Goal: Use online tool/utility: Utilize a website feature to perform a specific function

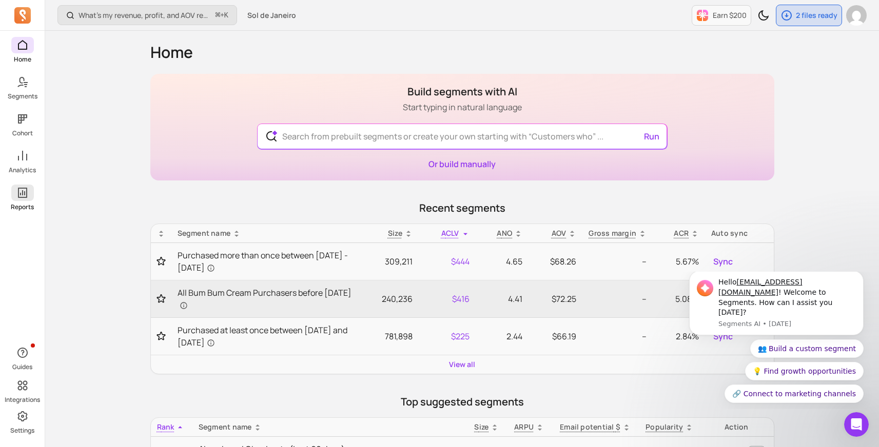
click at [23, 196] on icon at bounding box center [22, 193] width 12 height 12
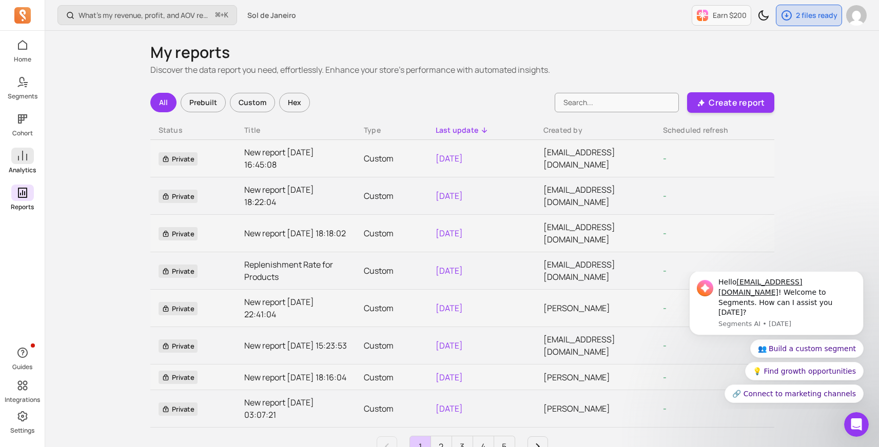
click at [25, 165] on link "Analytics" at bounding box center [22, 161] width 45 height 27
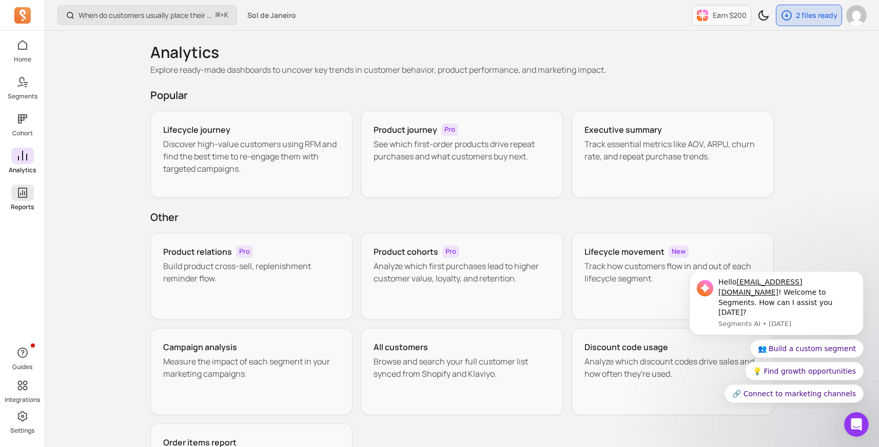
click at [22, 202] on link "Reports" at bounding box center [22, 198] width 45 height 27
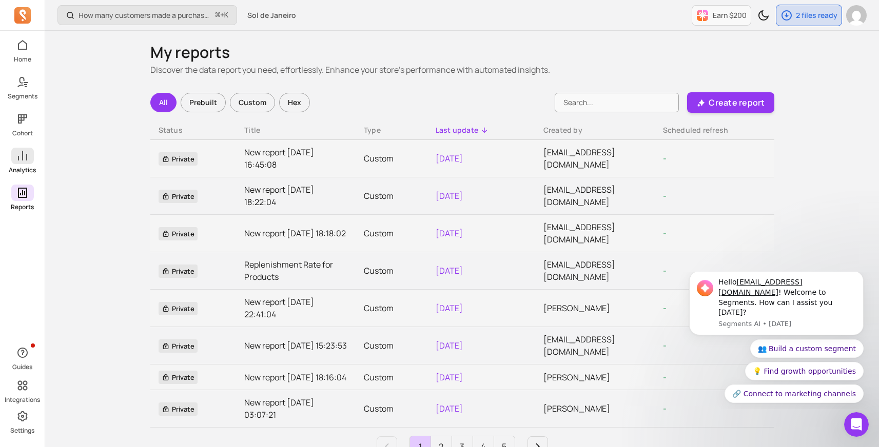
click at [21, 155] on icon at bounding box center [22, 156] width 12 height 12
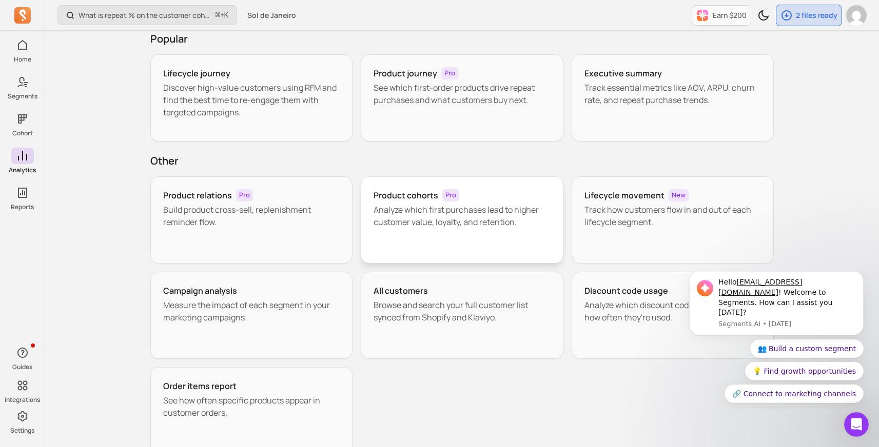
scroll to position [70, 0]
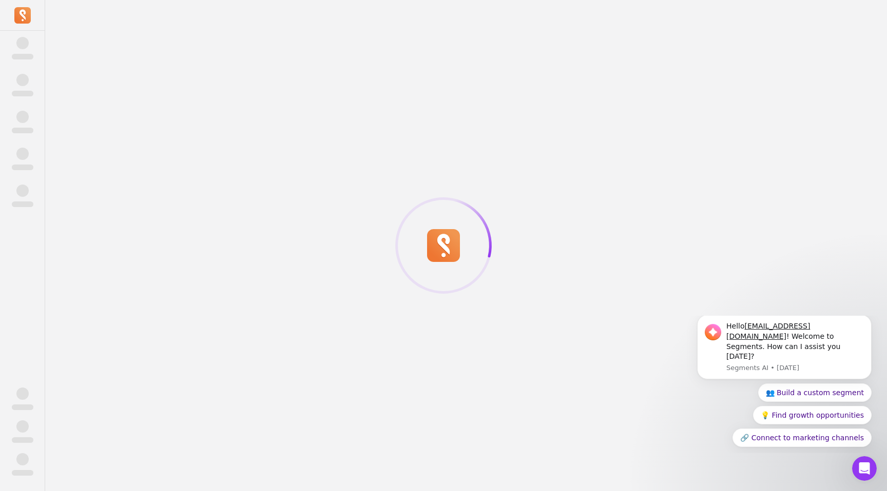
click at [22, 81] on span "‌" at bounding box center [22, 80] width 12 height 12
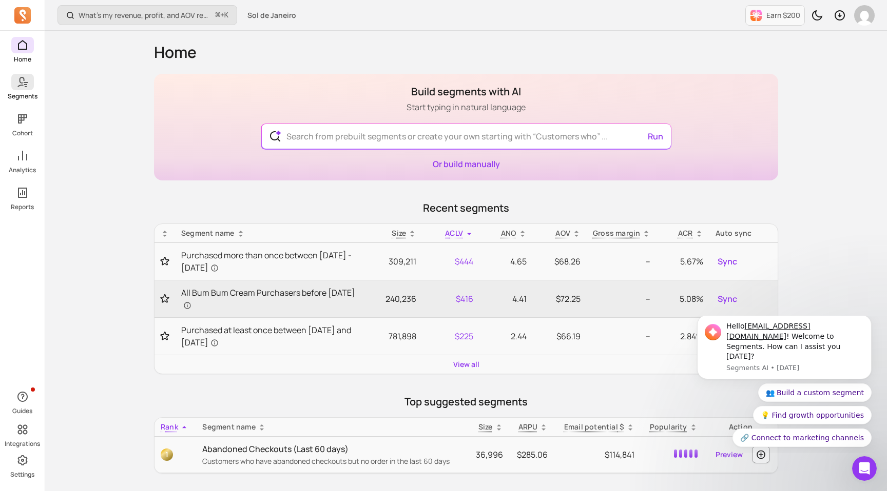
click at [24, 87] on icon at bounding box center [22, 82] width 12 height 12
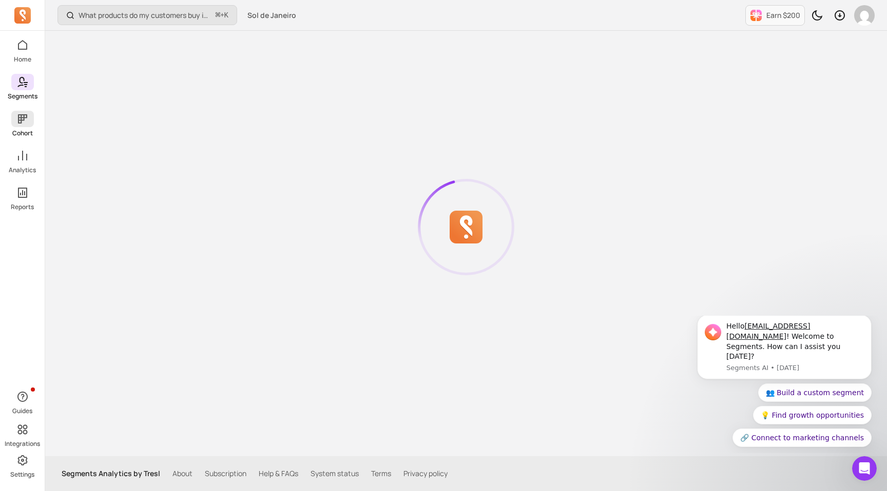
click at [29, 125] on span at bounding box center [22, 119] width 23 height 16
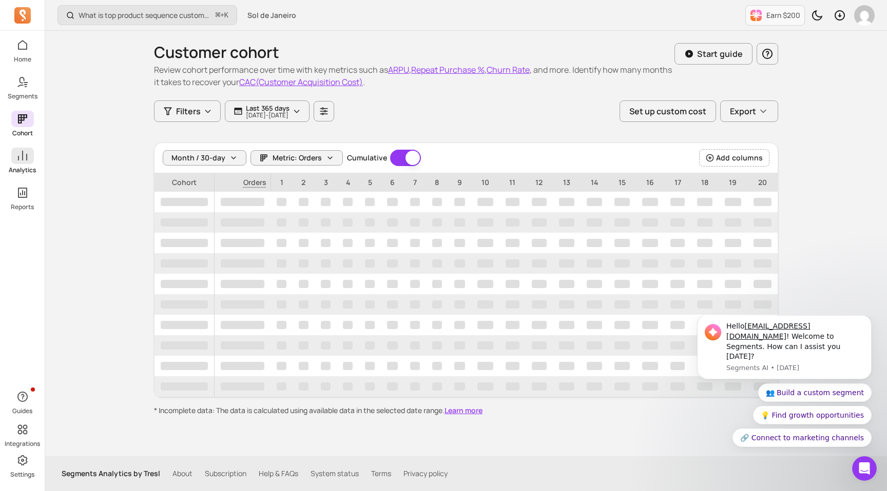
click at [32, 162] on span at bounding box center [22, 156] width 23 height 16
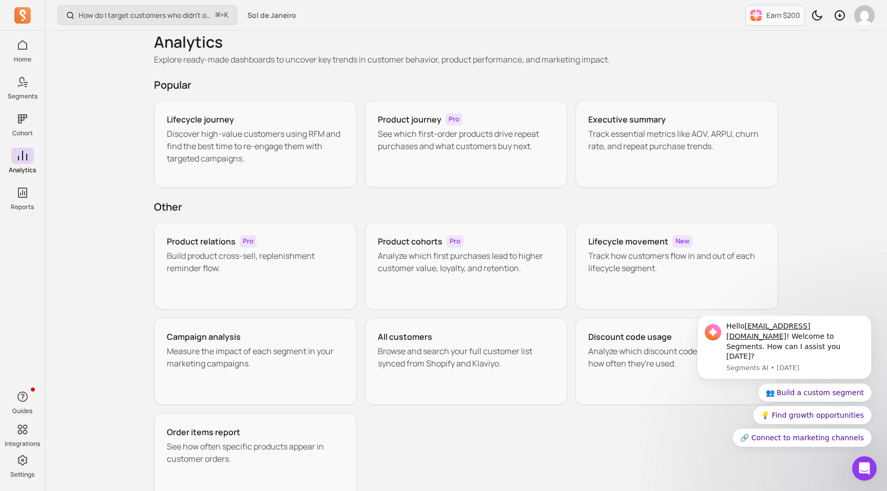
scroll to position [17, 0]
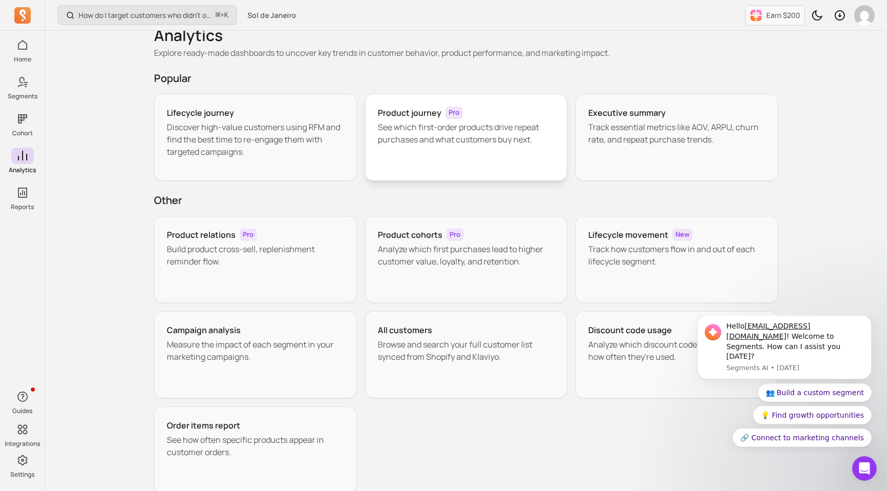
click at [410, 148] on div "Product journey Pro See which first-order products drive repeat purchases and w…" at bounding box center [466, 137] width 203 height 87
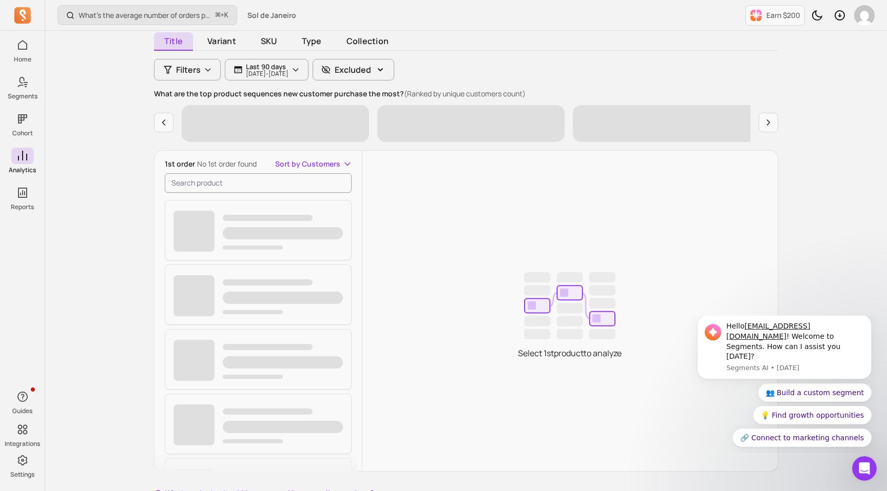
scroll to position [104, 0]
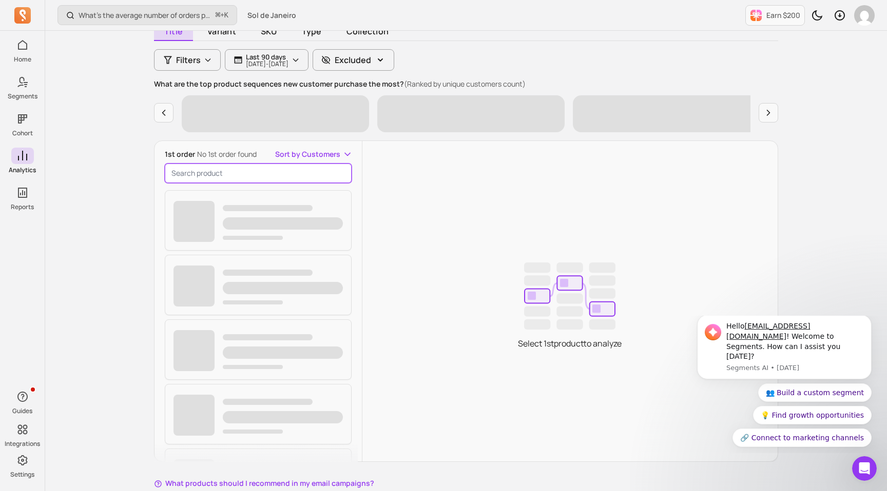
click at [231, 171] on input "search product" at bounding box center [258, 173] width 187 height 19
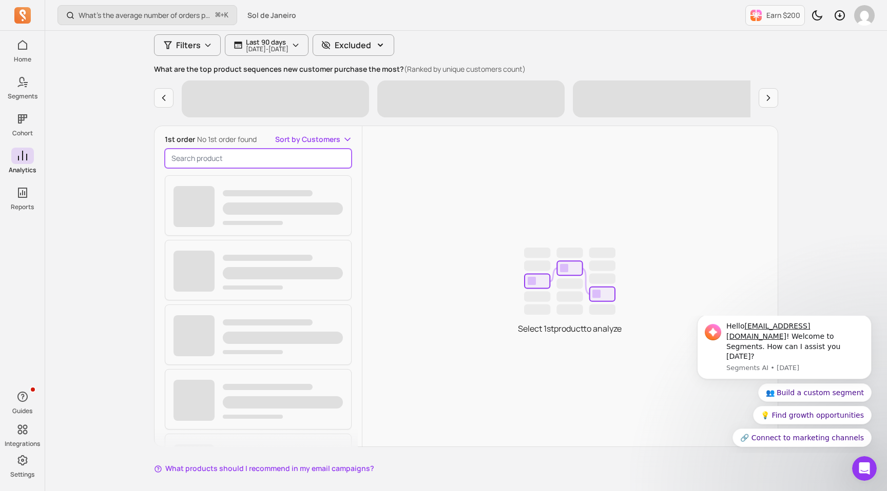
scroll to position [120, 0]
click at [279, 46] on p "[DATE] - [DATE]" at bounding box center [267, 49] width 43 height 6
type input "bo"
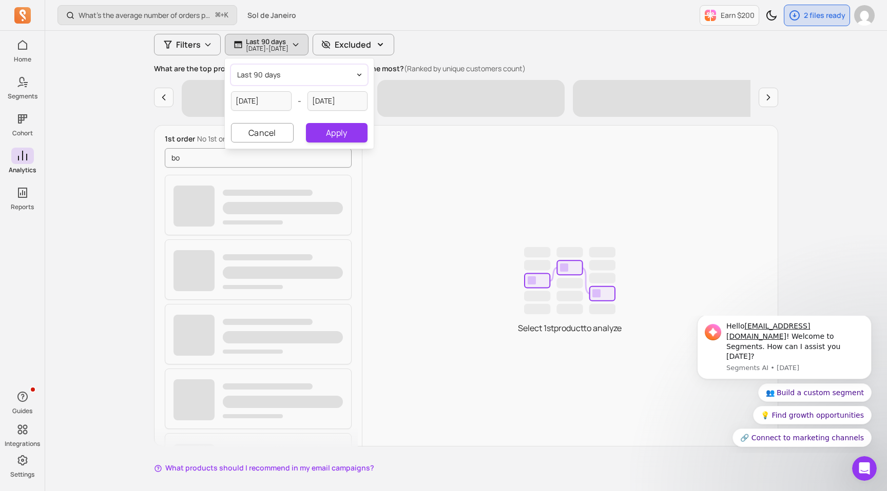
click at [279, 76] on span "last 90 days" at bounding box center [259, 75] width 44 height 10
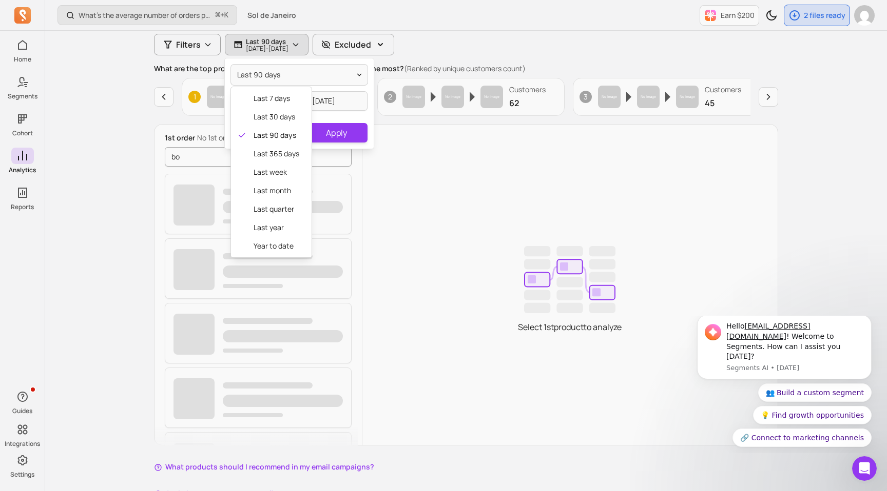
click at [333, 97] on div "last 90 days last 7 days last 30 days last 90 days last 365 days last week last…" at bounding box center [299, 103] width 149 height 90
select select "2025"
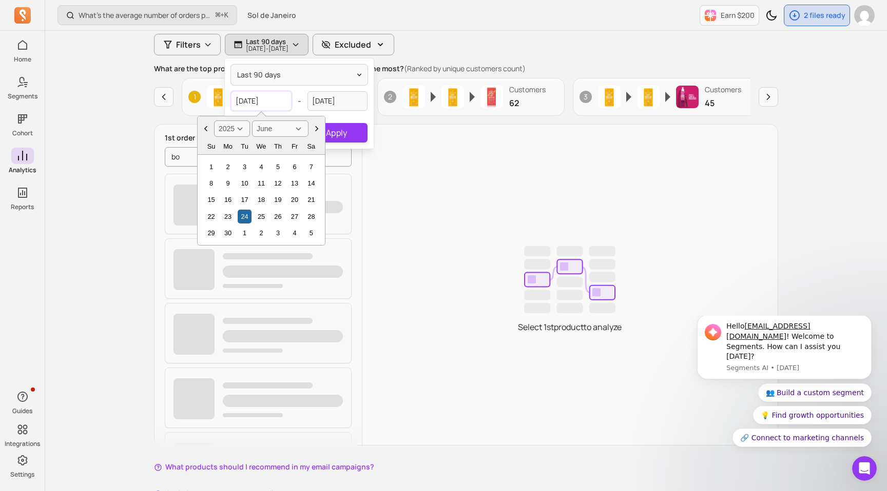
click at [274, 101] on input "[DATE]" at bounding box center [261, 100] width 61 height 19
click at [284, 130] on select "January February March April May June July August September October November De…" at bounding box center [280, 129] width 56 height 16
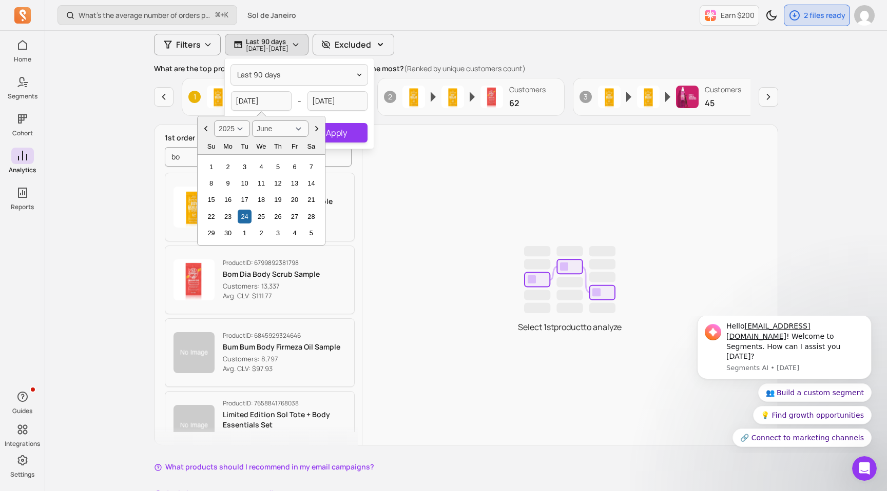
select select "January"
click at [252, 121] on select "January February March April May June July August September October November De…" at bounding box center [280, 129] width 56 height 16
click at [246, 126] on select "2000 2001 2002 2003 2004 2005 2006 2007 2008 2009 2010 2011 2012 2013 2014 2015…" at bounding box center [232, 129] width 36 height 16
select select "2023"
click at [214, 121] on select "2000 2001 2002 2003 2004 2005 2006 2007 2008 2009 2010 2011 2012 2013 2014 2015…" at bounding box center [232, 129] width 36 height 16
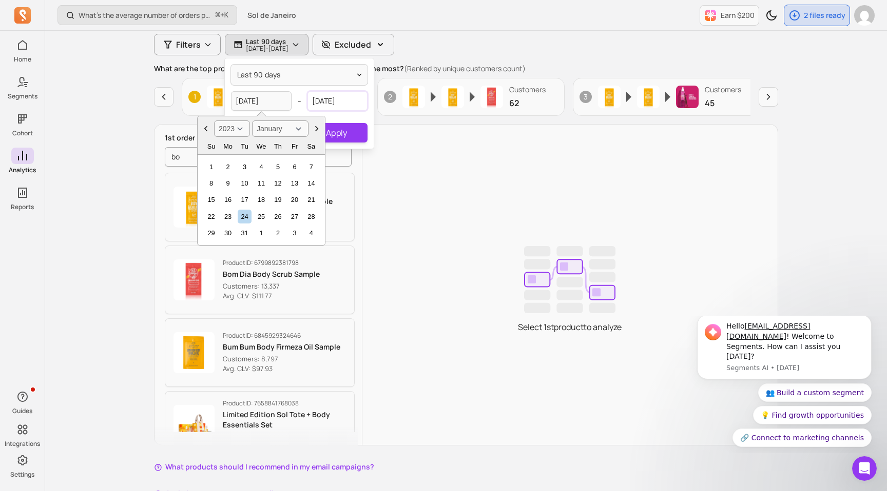
select select "2025"
select select "September"
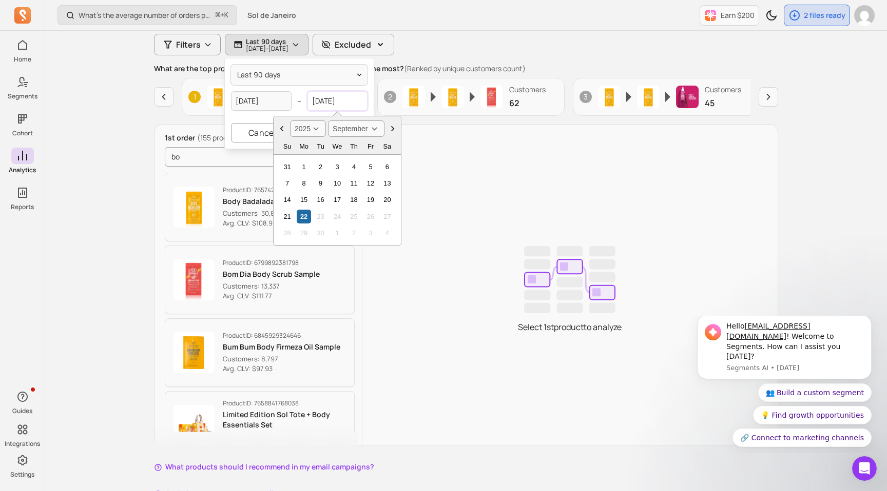
click at [325, 102] on input "[DATE]" at bounding box center [337, 100] width 61 height 19
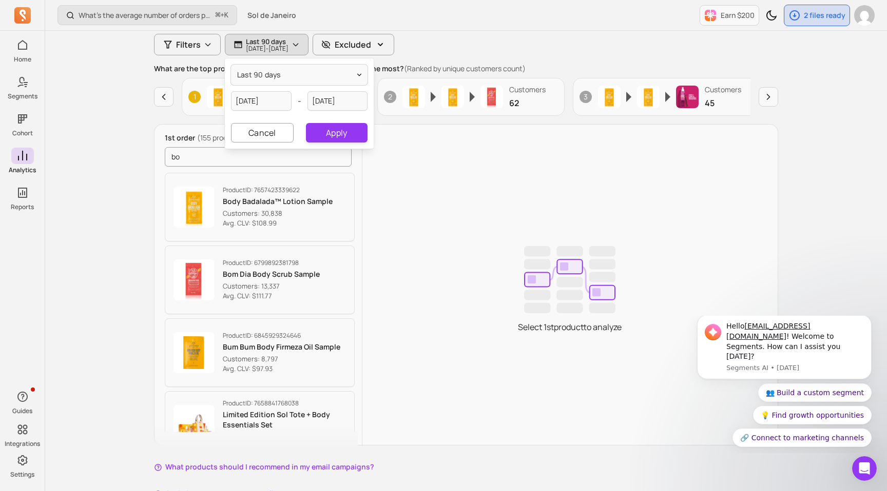
click at [451, 158] on div "Select 1st product to analyze" at bounding box center [569, 286] width 415 height 323
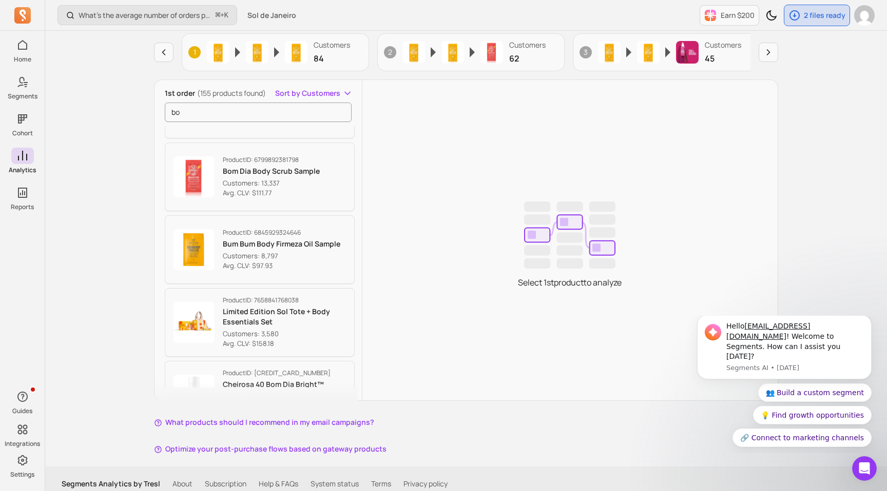
scroll to position [60, 0]
click at [223, 103] on input "bo" at bounding box center [258, 112] width 187 height 19
click at [231, 107] on input "bo" at bounding box center [258, 112] width 187 height 19
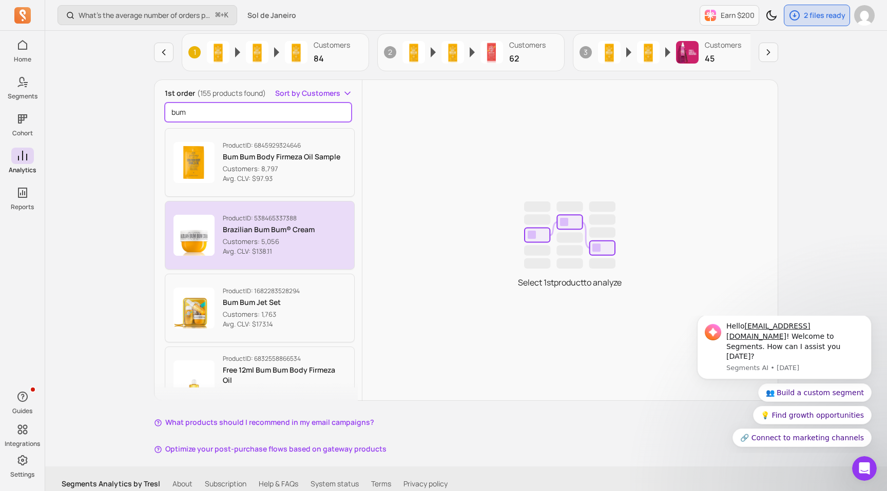
type input "bum"
click at [246, 228] on p "Brazilian Bum Bum® Cream" at bounding box center [269, 230] width 92 height 10
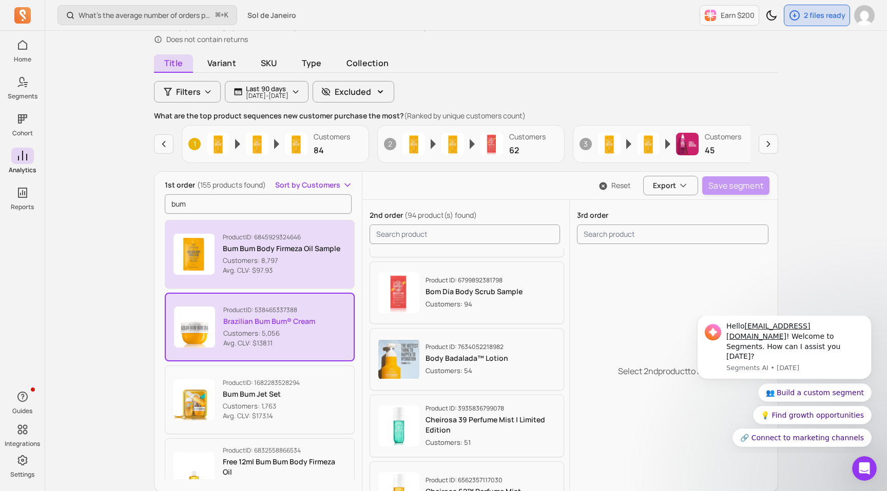
scroll to position [69, 0]
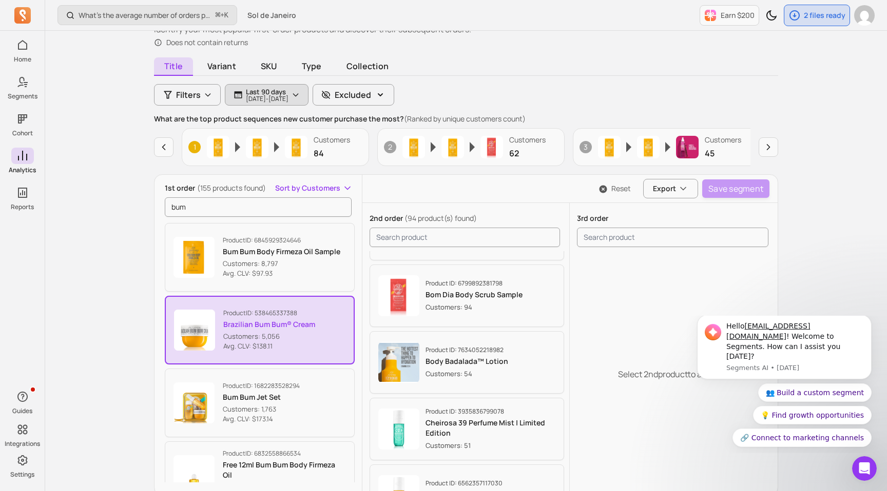
click at [287, 100] on p "[DATE] - [DATE]" at bounding box center [267, 99] width 43 height 6
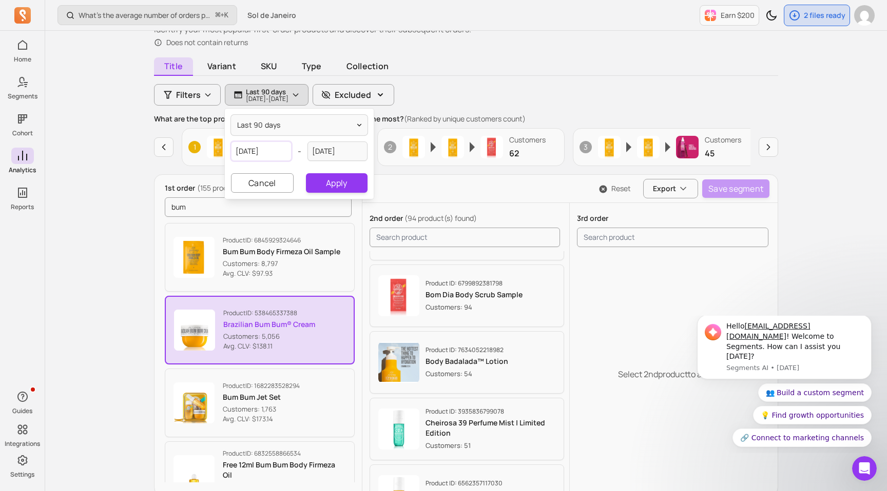
select select "2025"
select select "June"
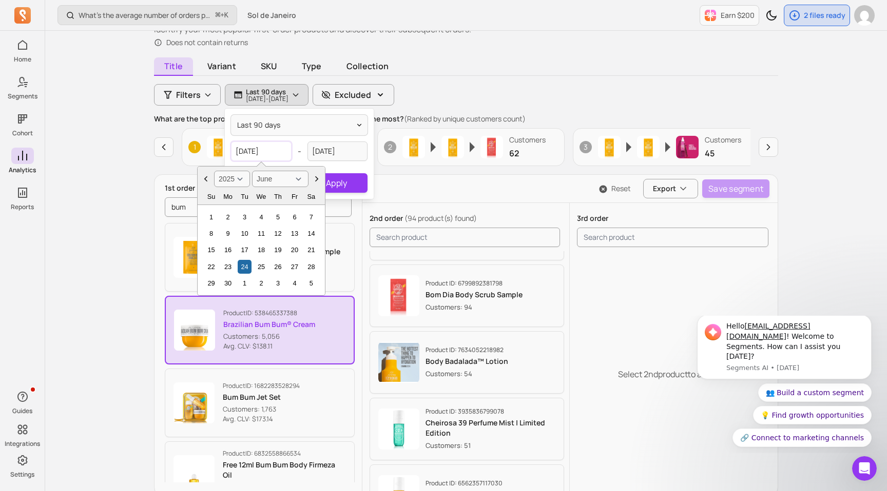
click at [251, 151] on input "[DATE]" at bounding box center [261, 151] width 61 height 19
type input "[DATE]"
select select "2022"
type input "[DATE]"
select select "2021"
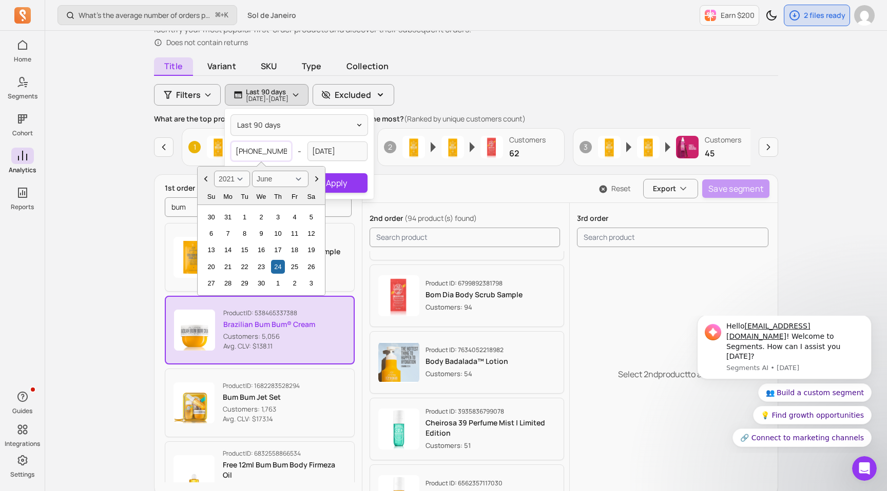
type input "[DATE]"
select select "2023"
click at [261, 152] on input "[DATE]" at bounding box center [261, 151] width 61 height 19
type input "[DATE]"
select select "January"
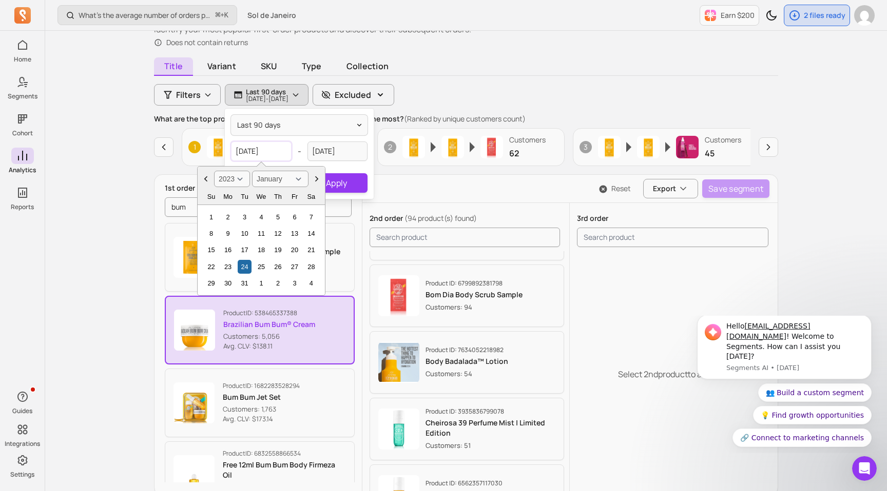
click at [275, 151] on input "[DATE]" at bounding box center [261, 151] width 61 height 19
type input "[DATE]"
click at [340, 179] on button "Apply" at bounding box center [337, 182] width 62 height 19
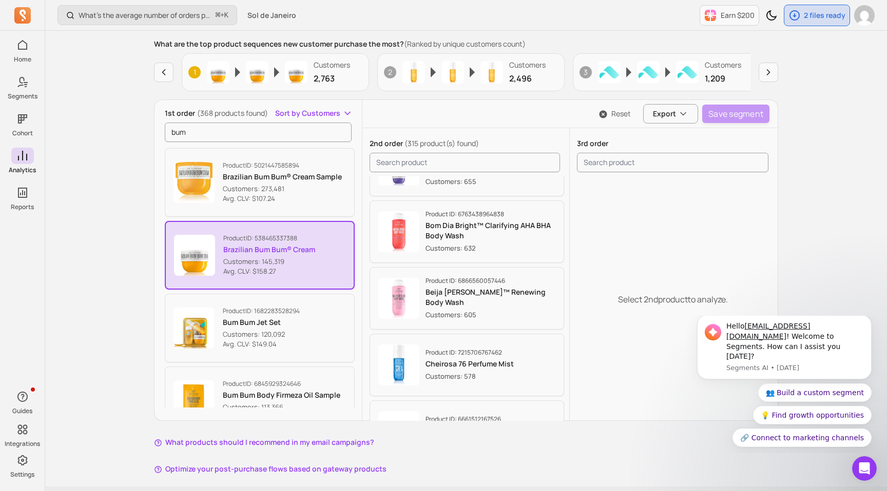
scroll to position [3114, 0]
click at [429, 161] on input "search product" at bounding box center [464, 162] width 191 height 19
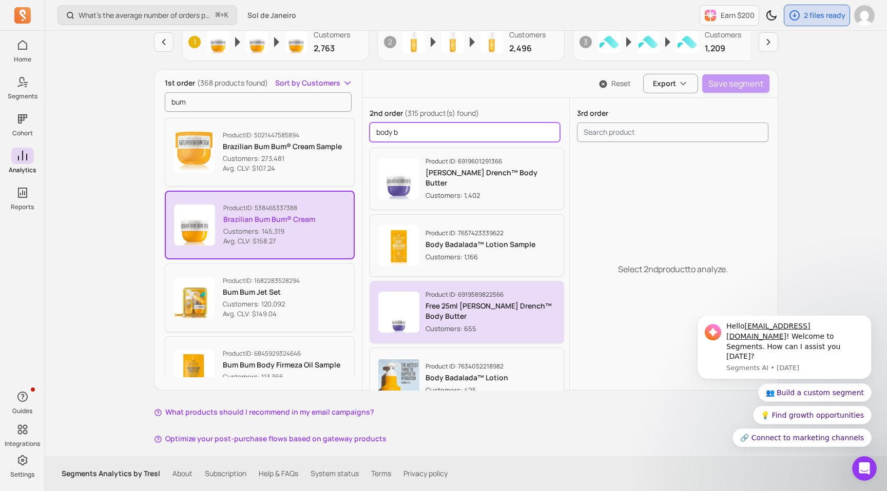
scroll to position [94, 0]
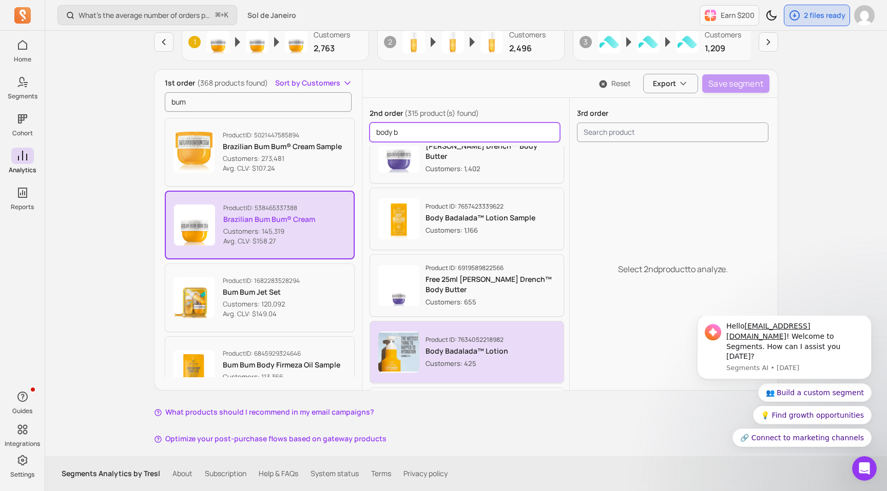
type input "body b"
click at [494, 362] on p "Customers: 425" at bounding box center [466, 364] width 83 height 10
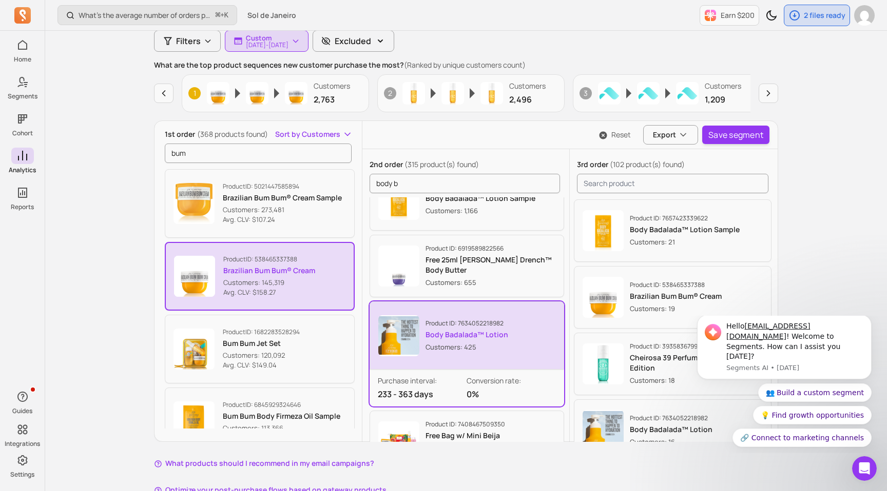
scroll to position [166, 0]
click at [275, 47] on p "[DATE] - [DATE]" at bounding box center [267, 45] width 43 height 6
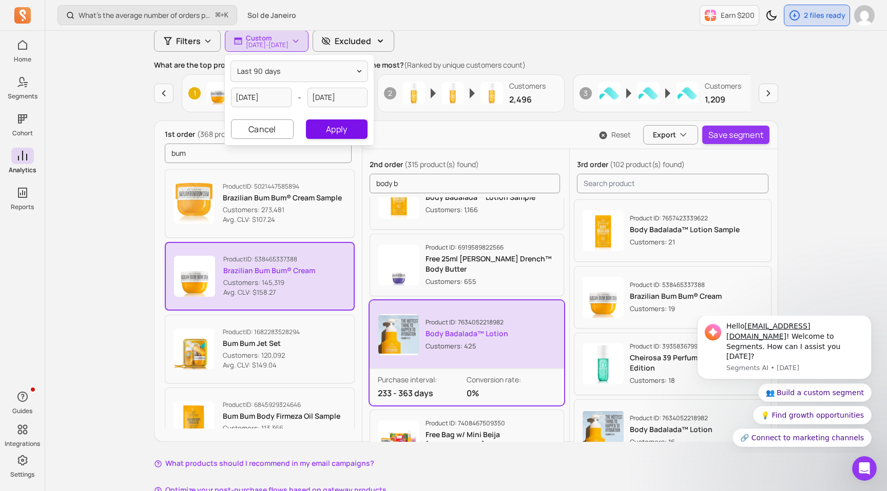
click at [345, 134] on button "Apply" at bounding box center [337, 129] width 62 height 19
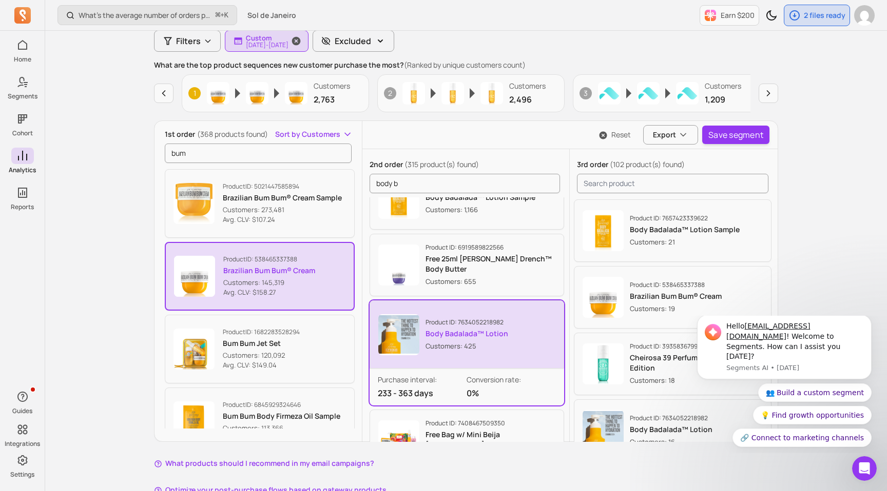
click at [285, 47] on p "[DATE] - [DATE]" at bounding box center [267, 45] width 43 height 6
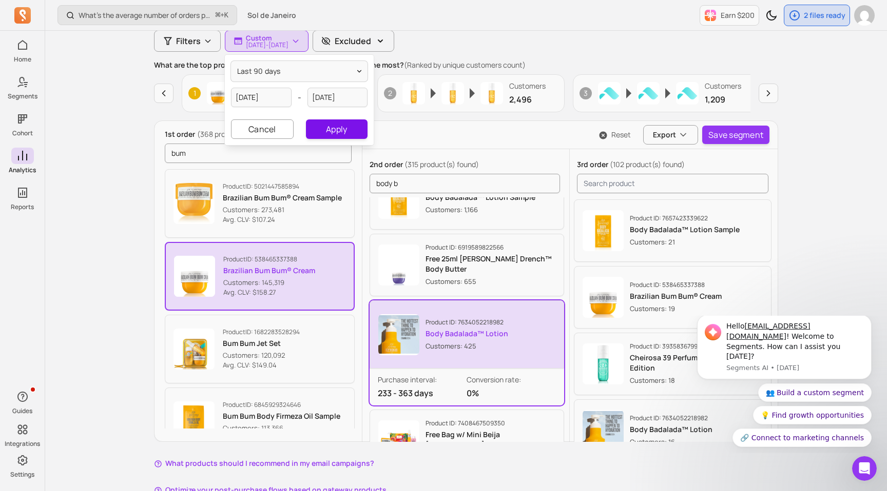
click at [319, 122] on button "Apply" at bounding box center [337, 129] width 62 height 19
